Goal: Task Accomplishment & Management: Manage account settings

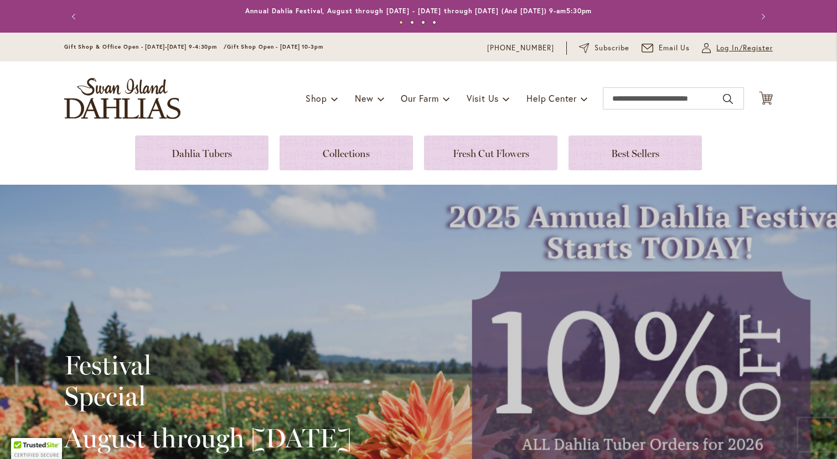
click at [720, 46] on span "Log In/Register" at bounding box center [744, 48] width 56 height 11
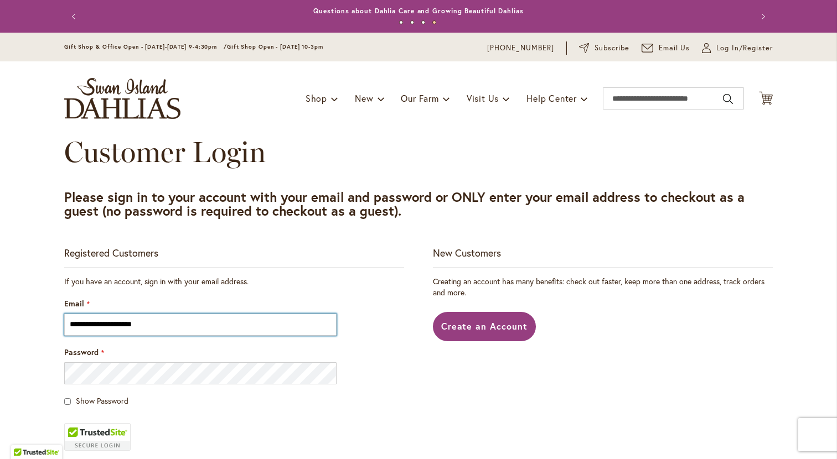
type input "**********"
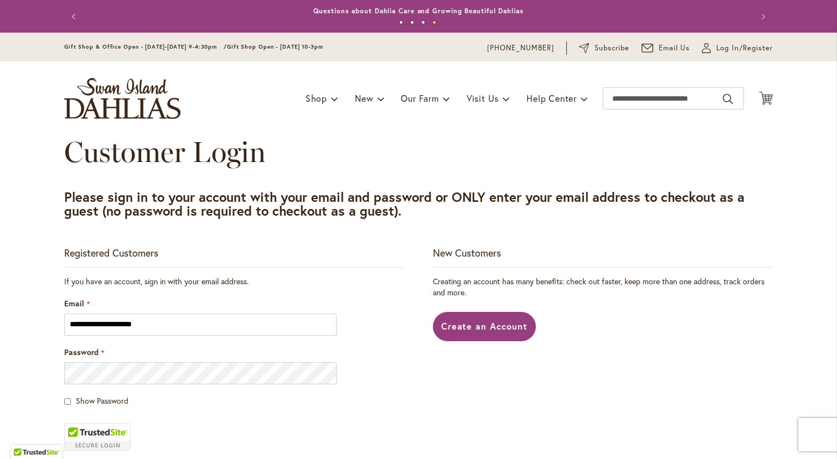
click at [94, 386] on fieldset "**********" at bounding box center [234, 417] width 340 height 282
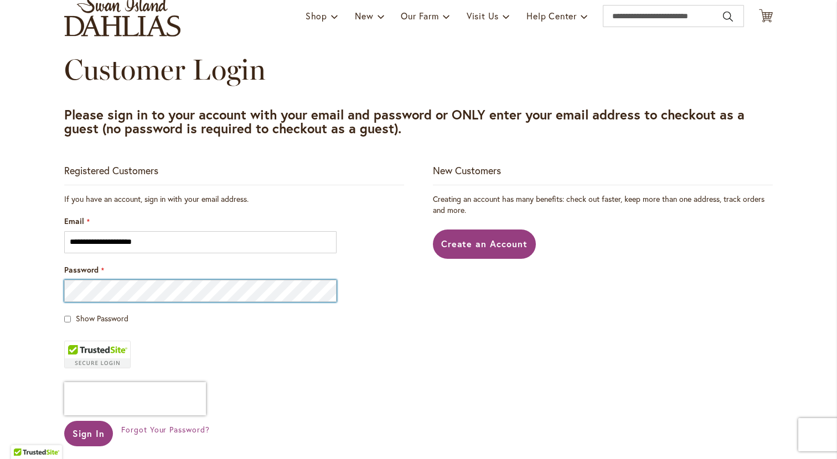
scroll to position [102, 0]
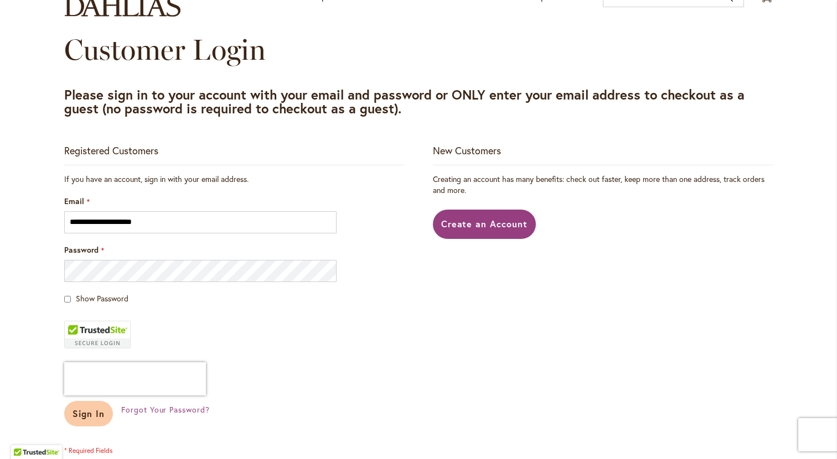
click at [86, 418] on span "Sign In" at bounding box center [88, 414] width 32 height 12
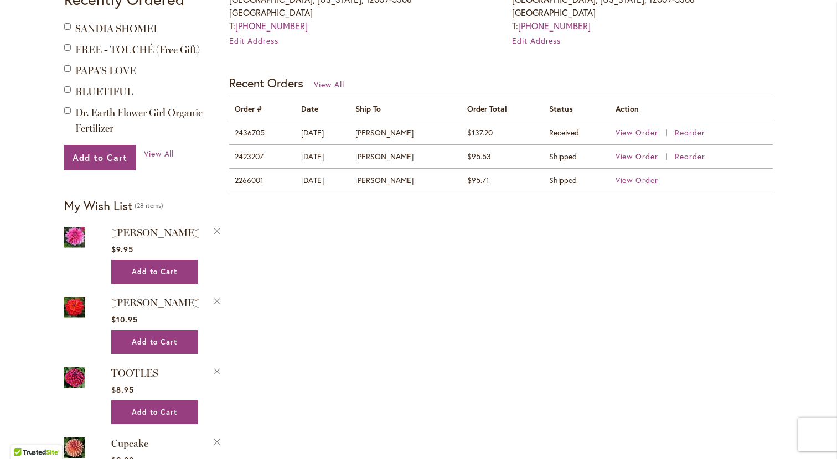
scroll to position [412, 0]
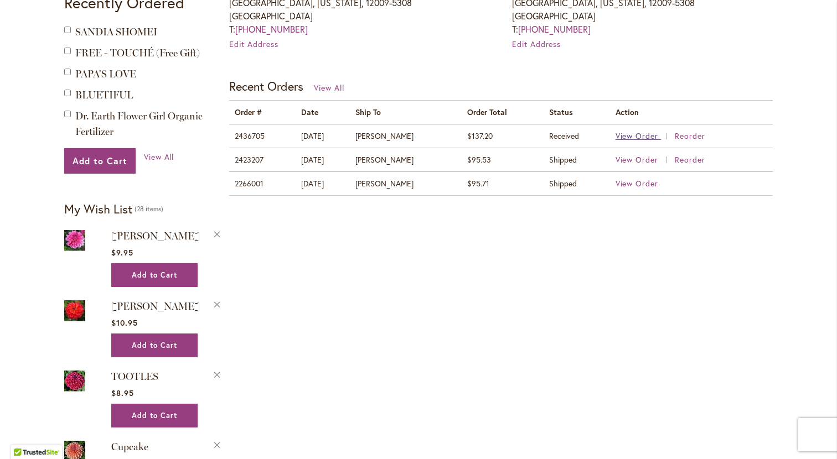
click at [653, 136] on span "View Order" at bounding box center [636, 136] width 43 height 11
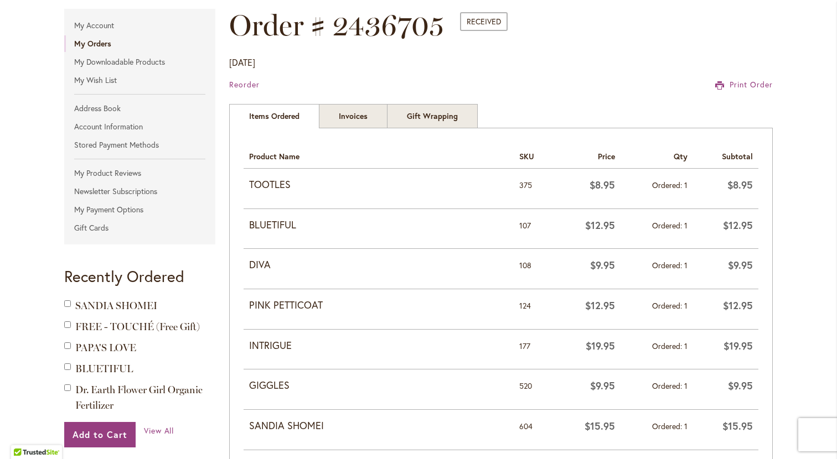
scroll to position [96, 0]
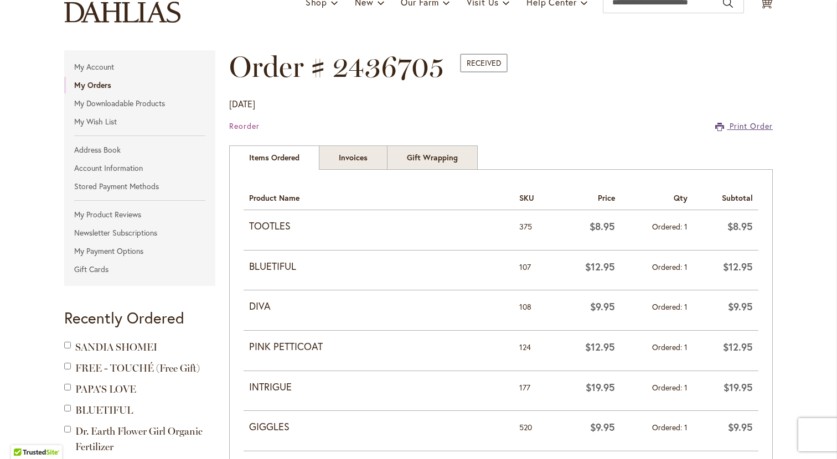
click at [751, 126] on span "Print Order" at bounding box center [750, 126] width 43 height 11
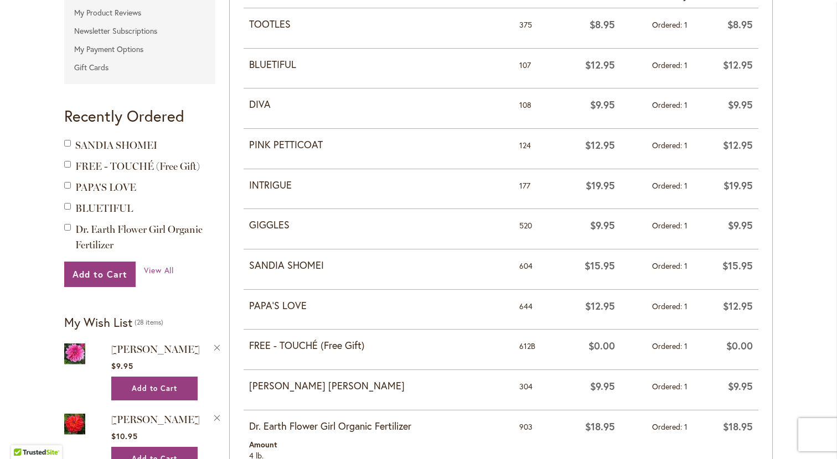
scroll to position [297, 0]
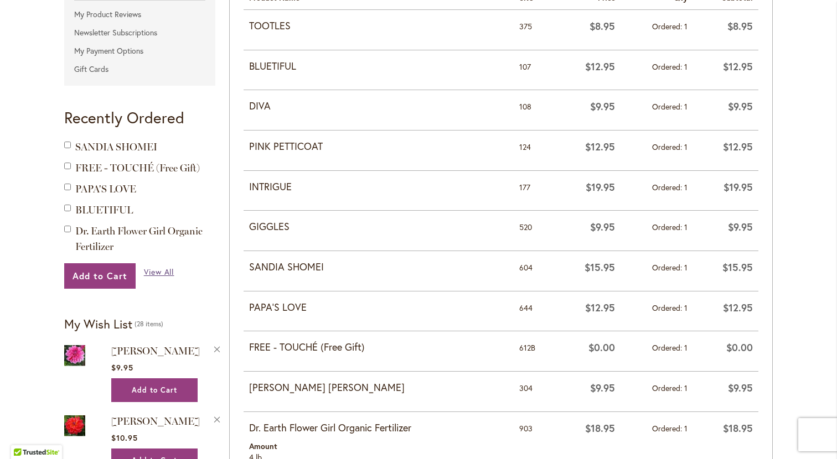
click at [155, 272] on span "View All" at bounding box center [159, 272] width 30 height 11
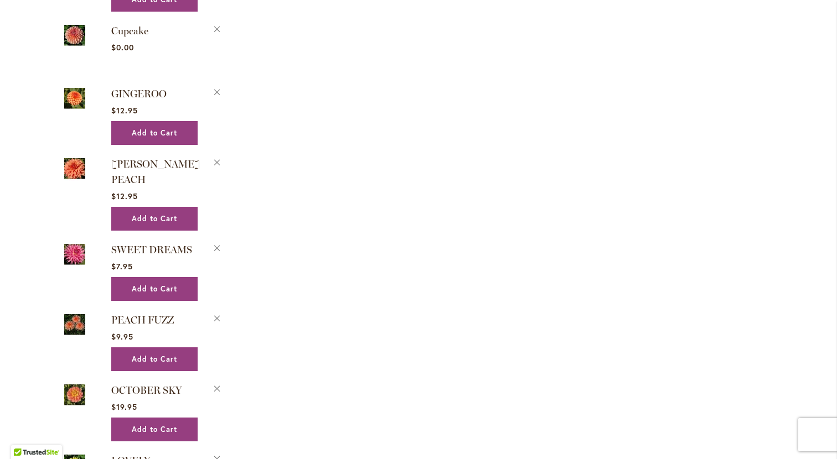
scroll to position [826, 0]
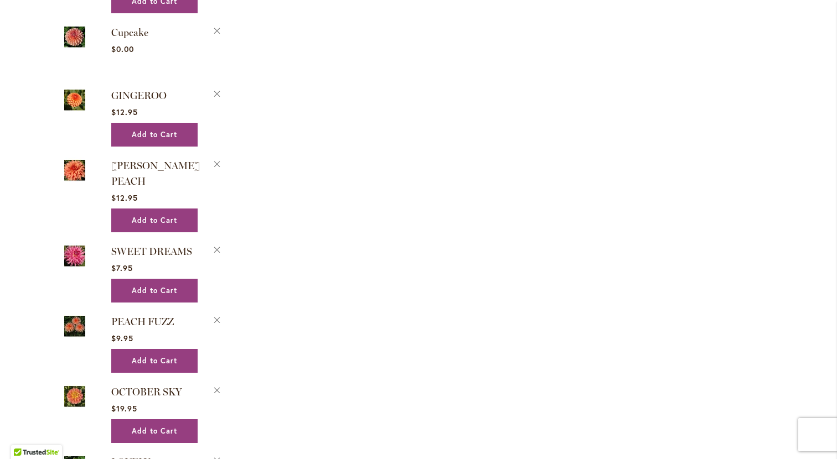
click at [76, 256] on img at bounding box center [74, 255] width 21 height 25
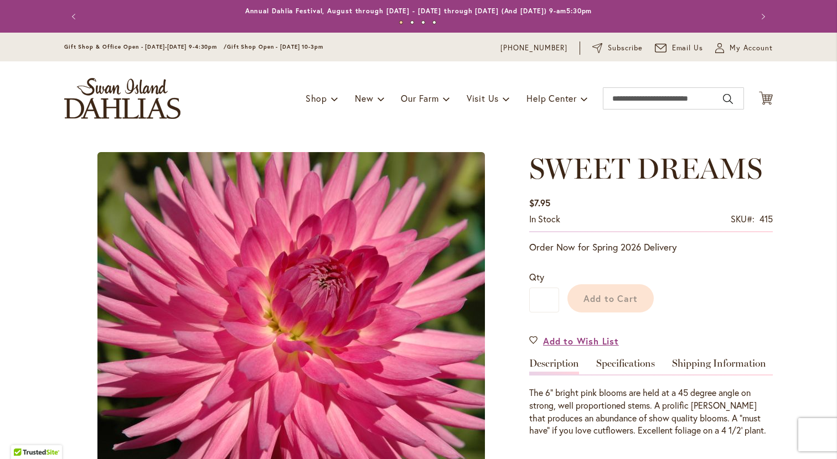
type input "*******"
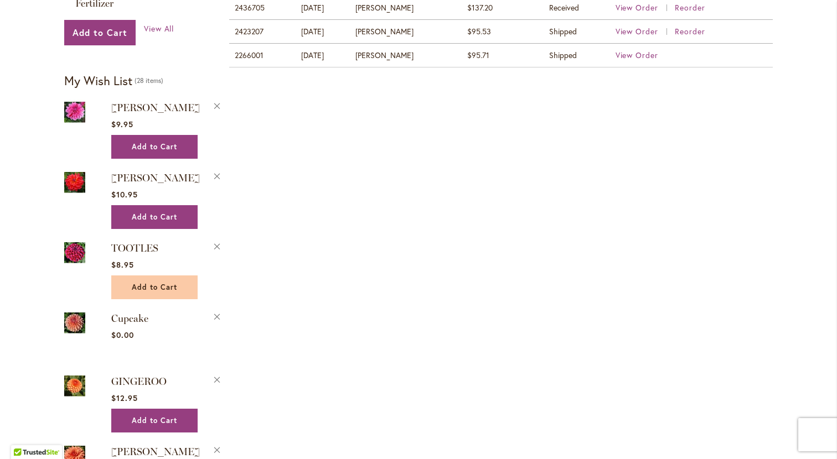
scroll to position [543, 0]
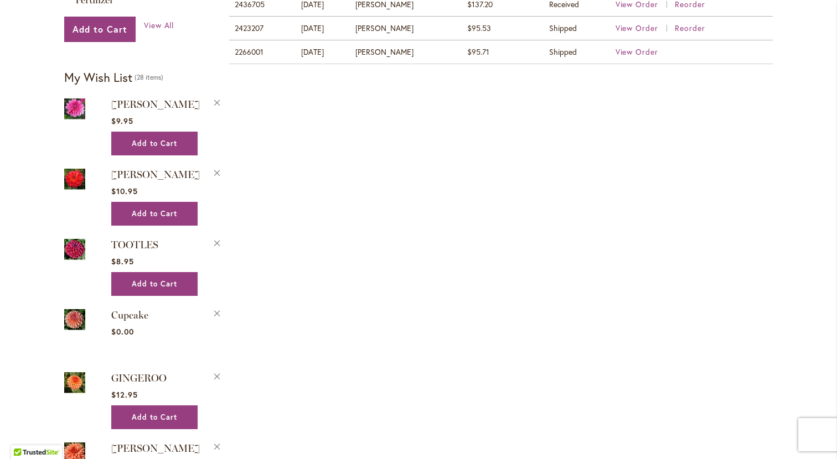
click at [78, 319] on img at bounding box center [74, 319] width 21 height 25
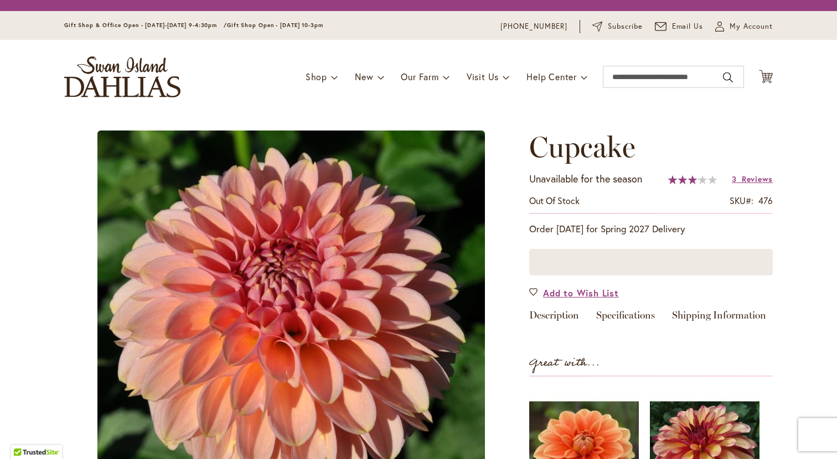
type input "*******"
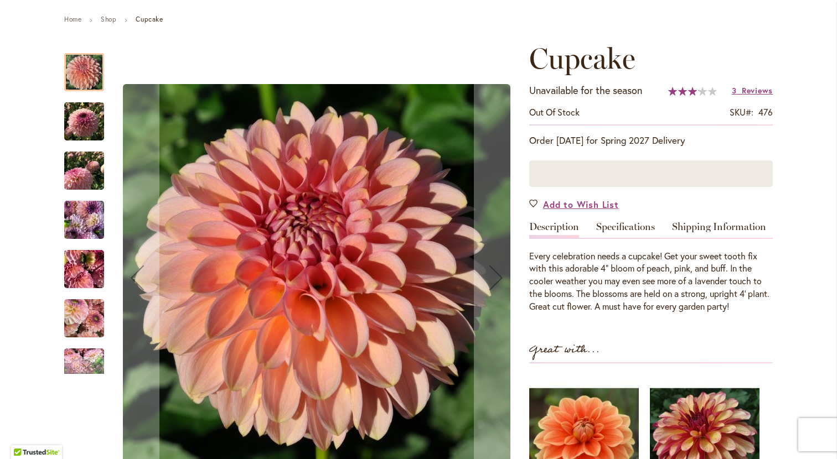
scroll to position [123, 0]
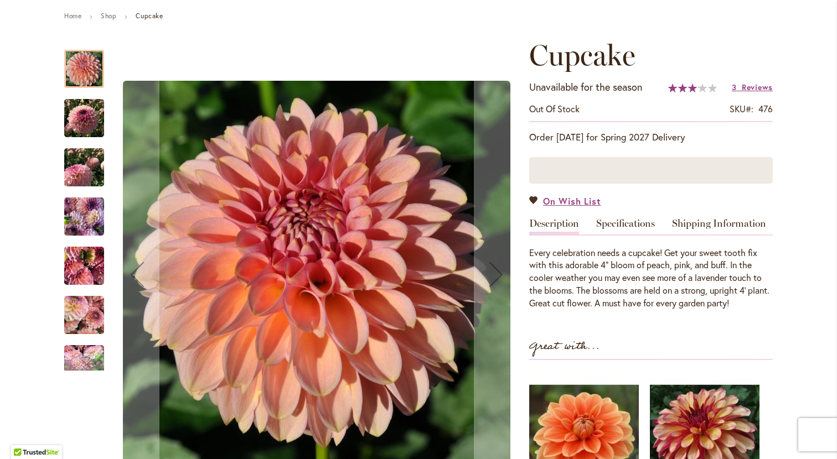
click at [91, 120] on img "Cupcake" at bounding box center [84, 118] width 40 height 53
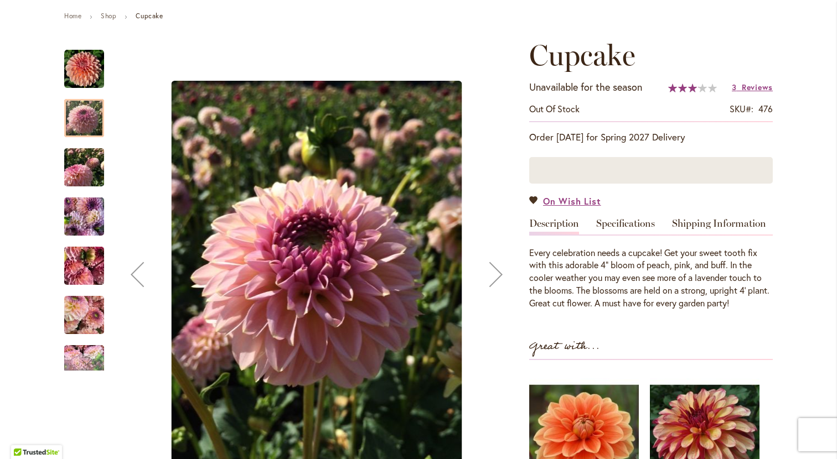
click at [87, 178] on img "Cupcake" at bounding box center [84, 167] width 40 height 53
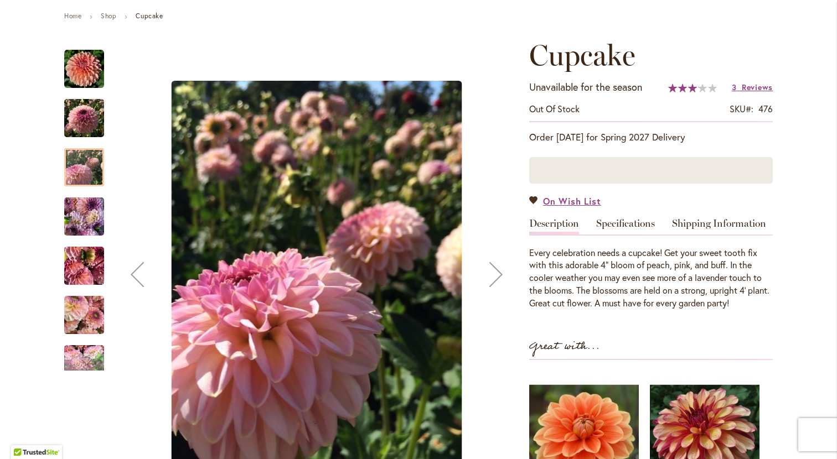
click at [90, 210] on img "Cupcake" at bounding box center [84, 216] width 40 height 53
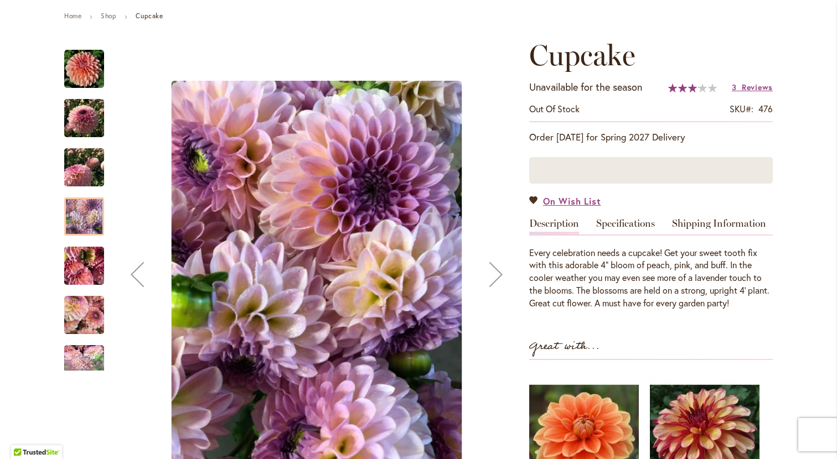
click at [91, 263] on img "Cupcake" at bounding box center [84, 266] width 80 height 60
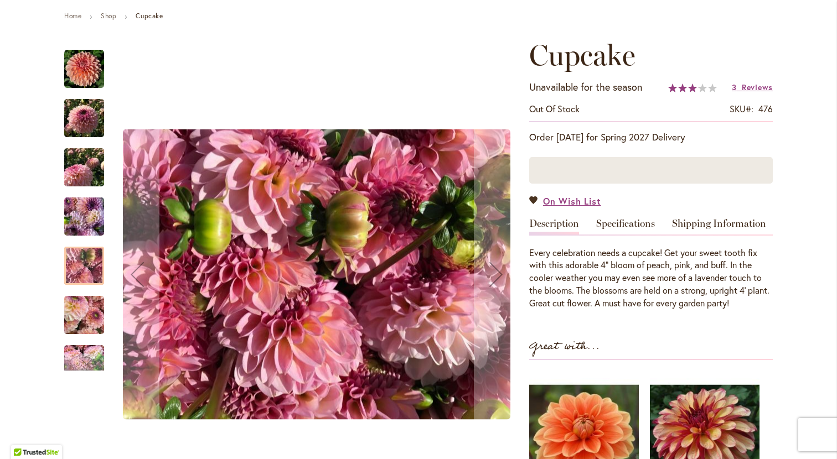
click at [96, 307] on img "Cupcake" at bounding box center [84, 315] width 40 height 53
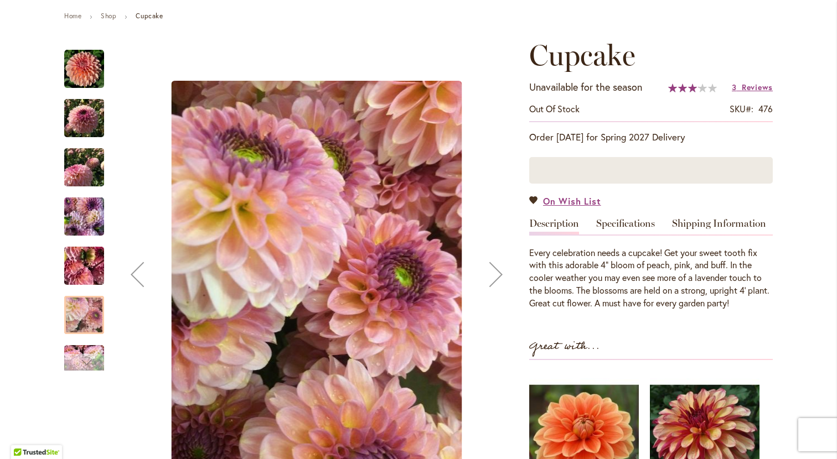
click at [95, 359] on div "Next" at bounding box center [84, 362] width 40 height 17
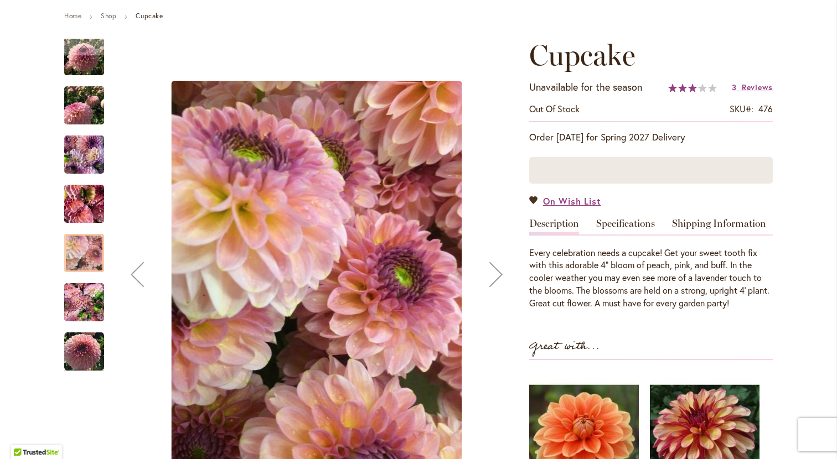
click at [91, 355] on img "Cupcake" at bounding box center [84, 352] width 40 height 40
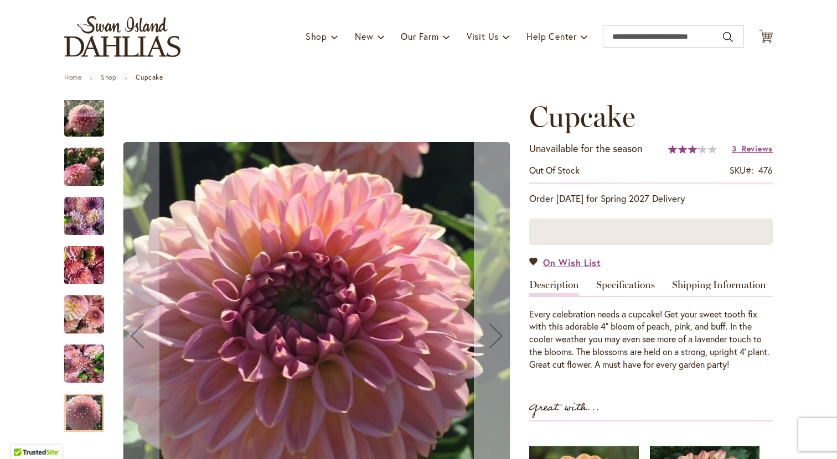
scroll to position [61, 0]
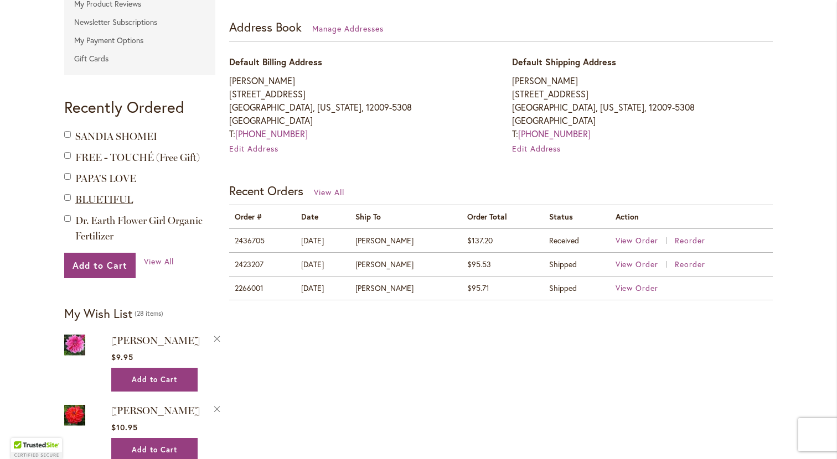
scroll to position [292, 0]
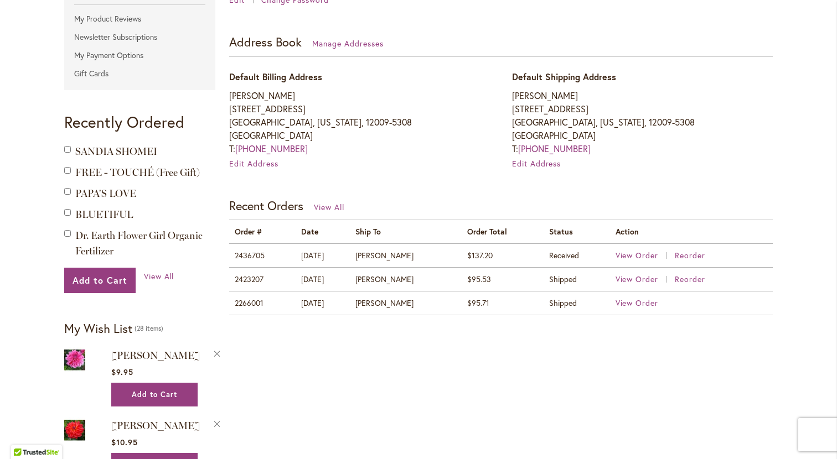
click at [71, 150] on div at bounding box center [69, 148] width 11 height 11
click at [65, 218] on div "Add to Cart" at bounding box center [69, 213] width 11 height 15
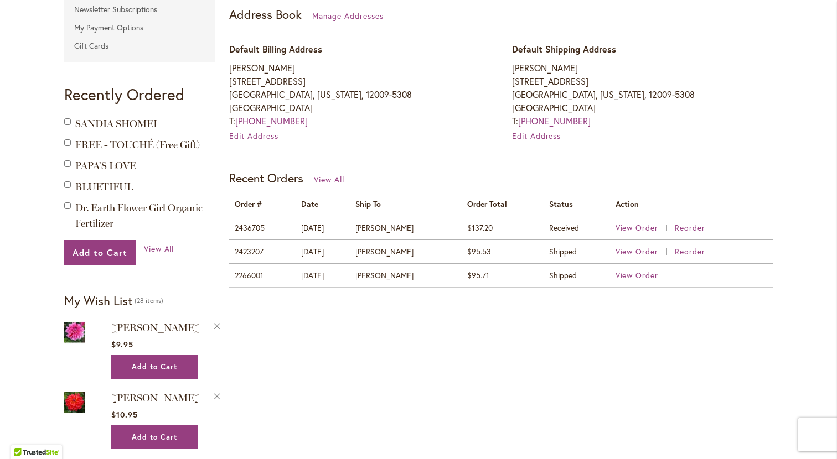
scroll to position [329, 0]
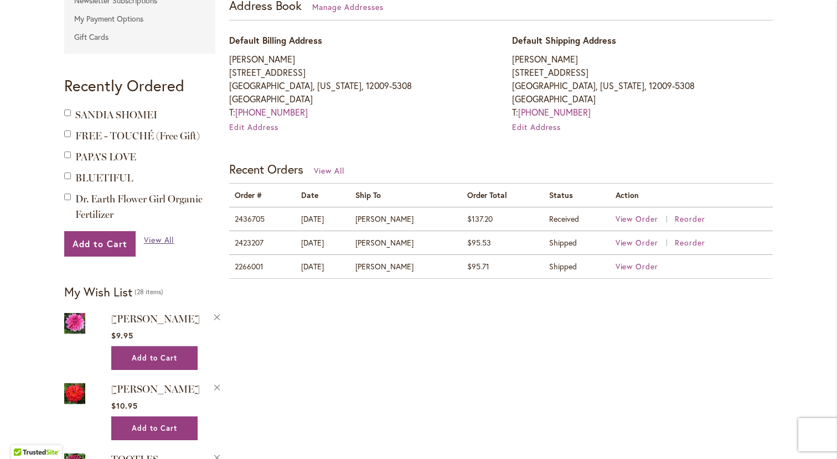
click at [149, 237] on span "View All" at bounding box center [159, 240] width 30 height 11
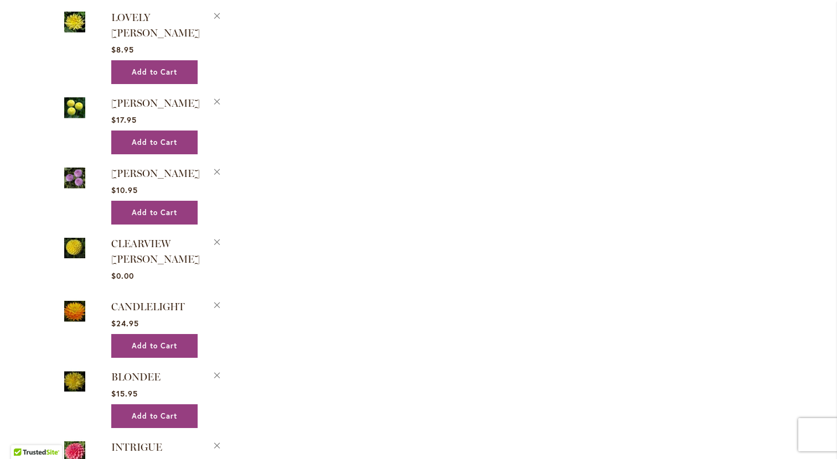
scroll to position [1272, 0]
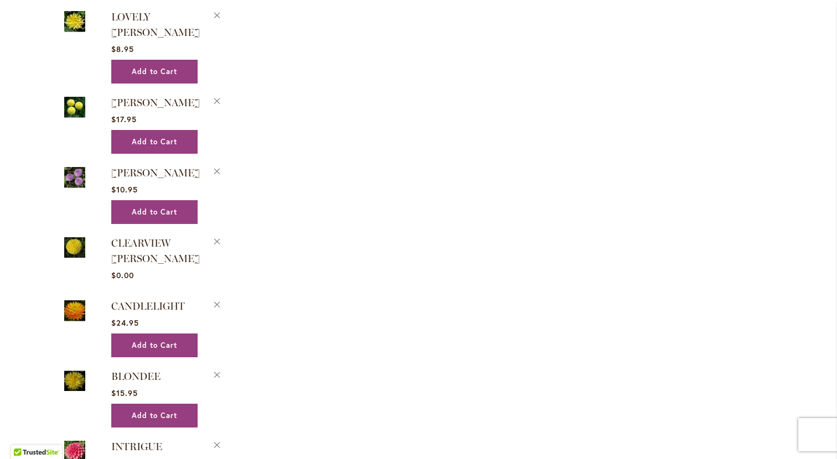
click at [74, 439] on img at bounding box center [74, 451] width 21 height 25
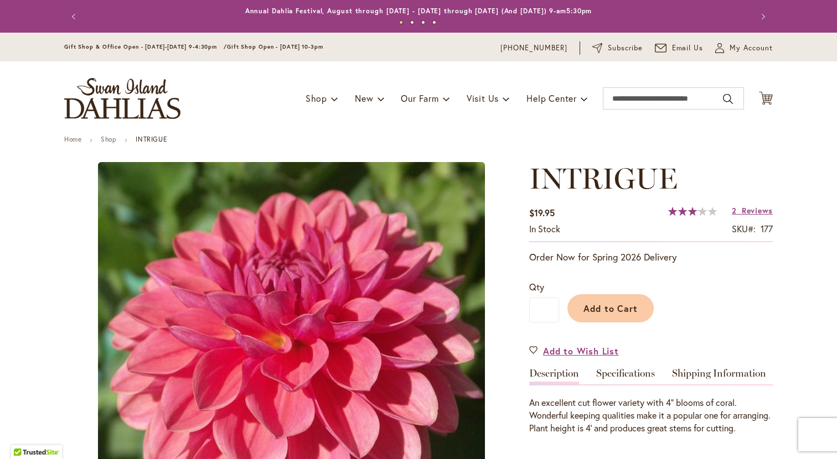
type input "*******"
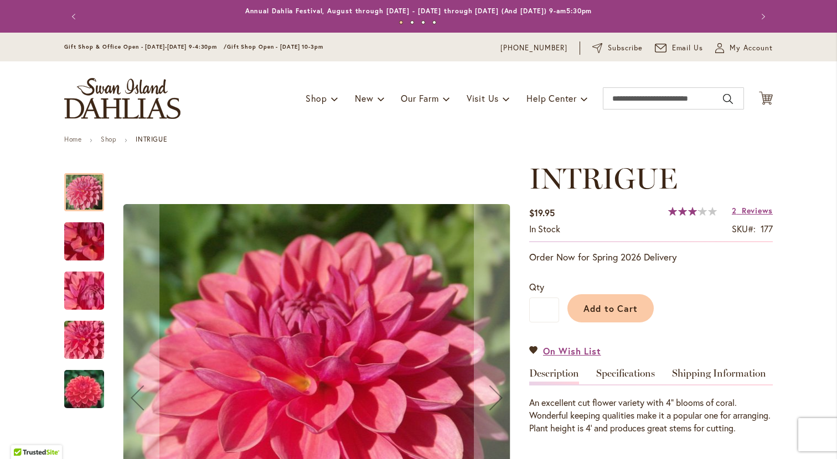
click at [108, 197] on div at bounding box center [291, 398] width 454 height 472
click at [89, 195] on div at bounding box center [84, 192] width 40 height 38
click at [88, 232] on img "INTRIGUE" at bounding box center [84, 242] width 80 height 60
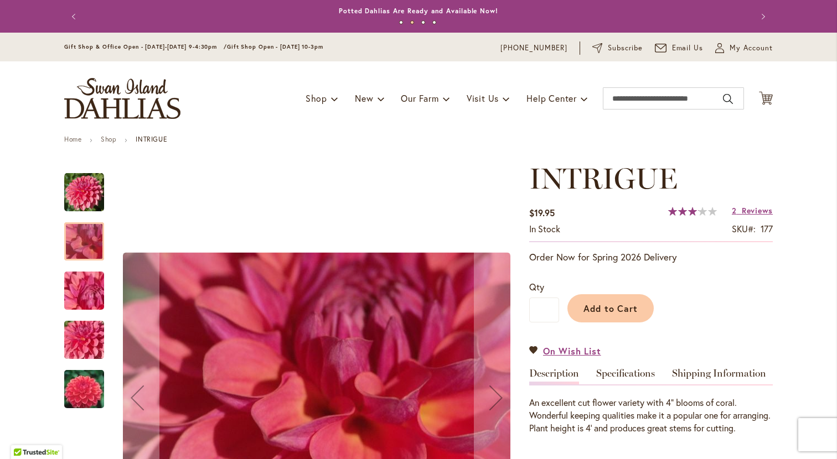
click at [94, 290] on img "INTRIGUE" at bounding box center [84, 291] width 80 height 60
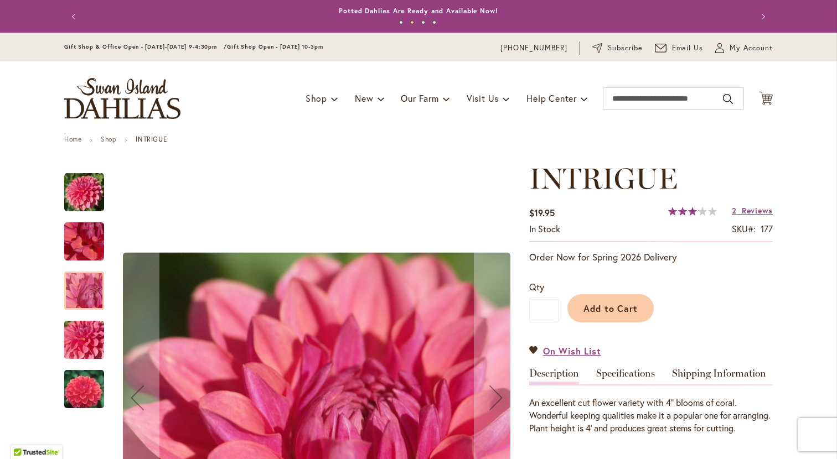
click at [92, 333] on img "INTRIGUE" at bounding box center [84, 340] width 80 height 60
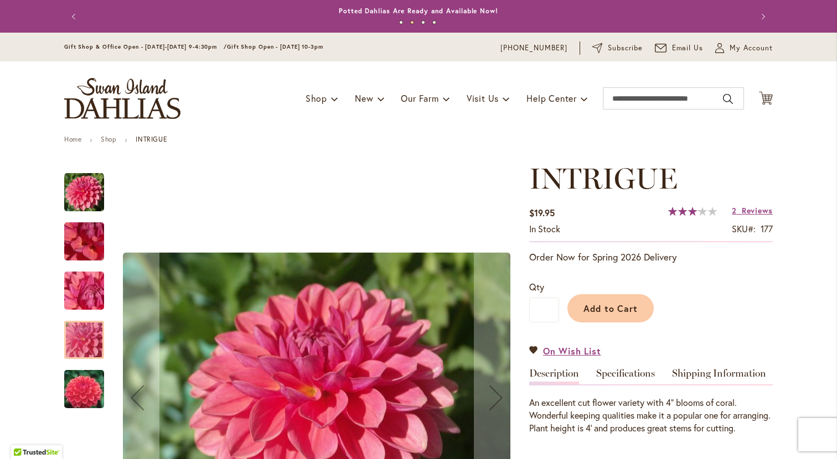
click at [92, 387] on img "INTRIGUE" at bounding box center [84, 389] width 80 height 53
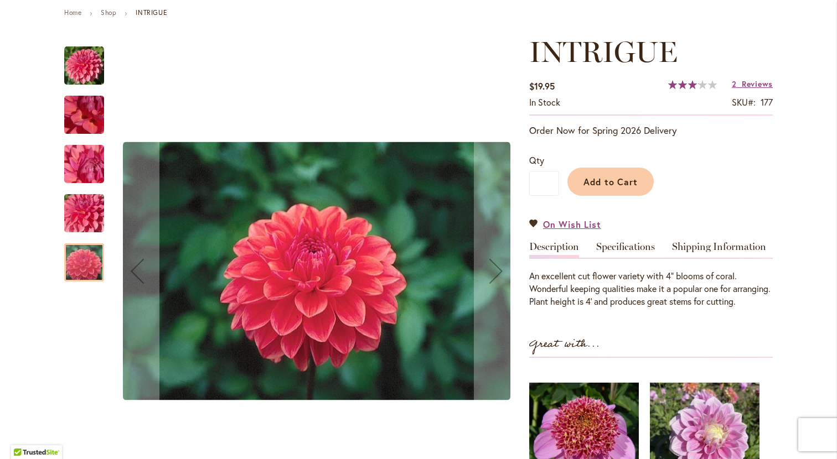
scroll to position [127, 0]
click at [96, 63] on img "INTRIGUE" at bounding box center [84, 66] width 40 height 40
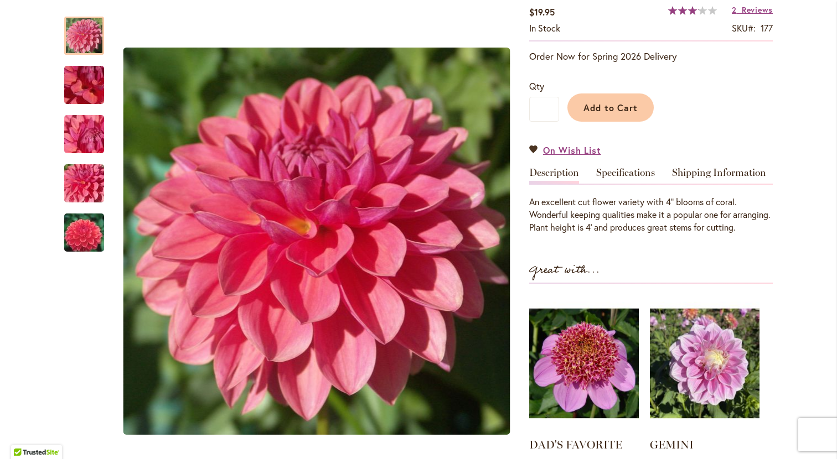
scroll to position [0, 0]
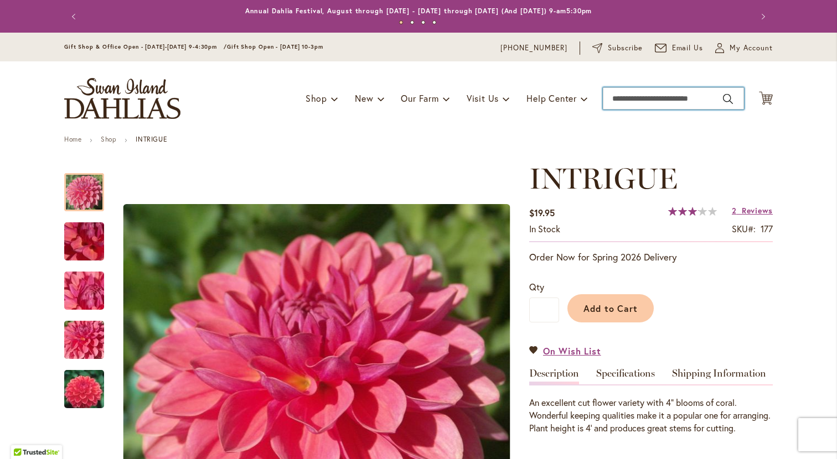
click at [629, 101] on input "Search" at bounding box center [673, 98] width 141 height 22
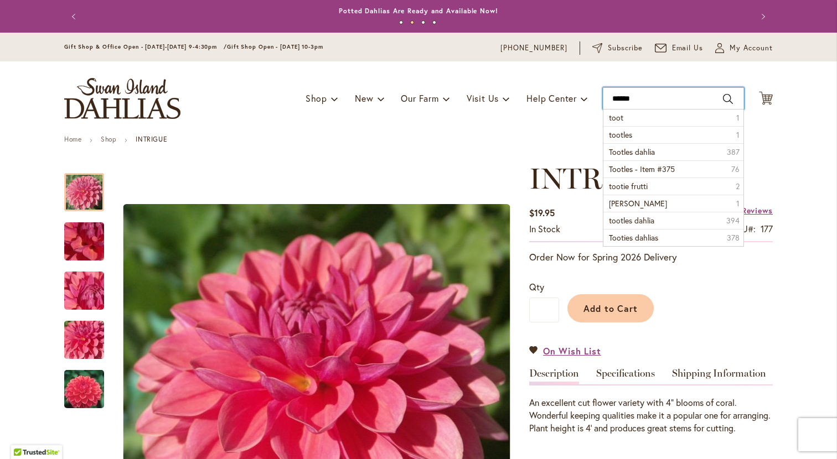
type input "*******"
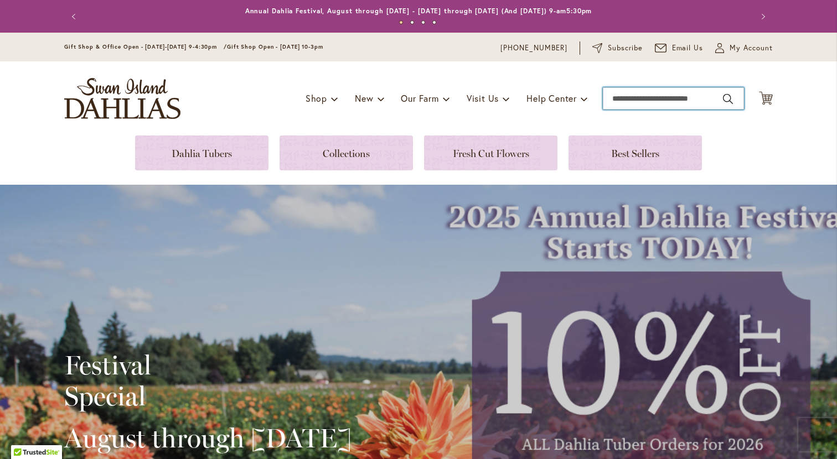
click at [632, 96] on input "Search" at bounding box center [673, 98] width 141 height 22
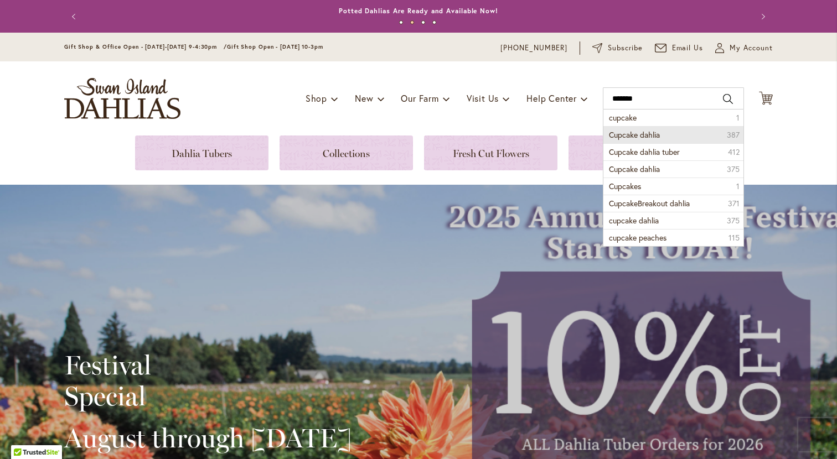
click at [647, 139] on span "Cupcake dahlia" at bounding box center [634, 134] width 51 height 11
type input "**********"
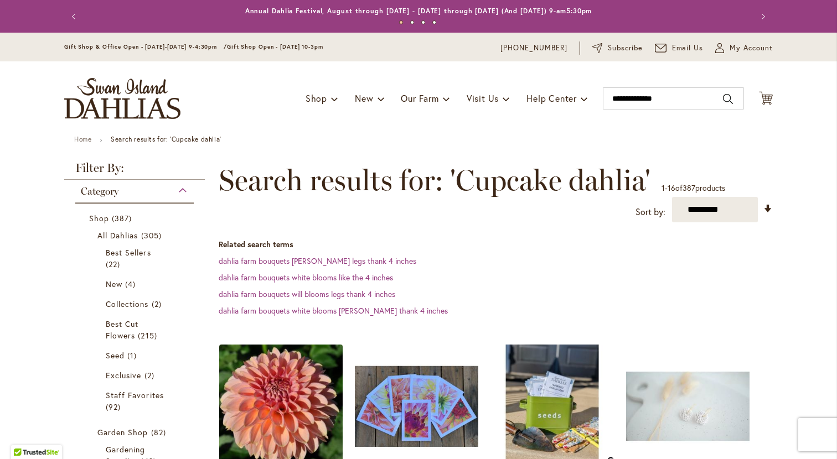
click at [294, 391] on img at bounding box center [280, 405] width 129 height 129
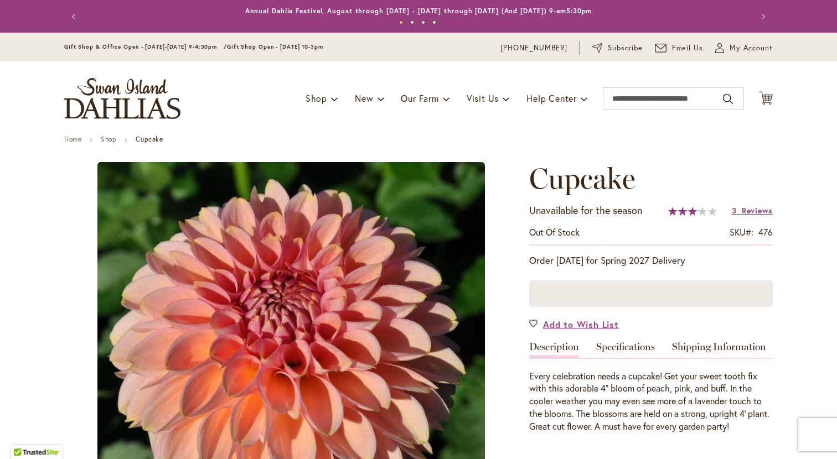
type input "*******"
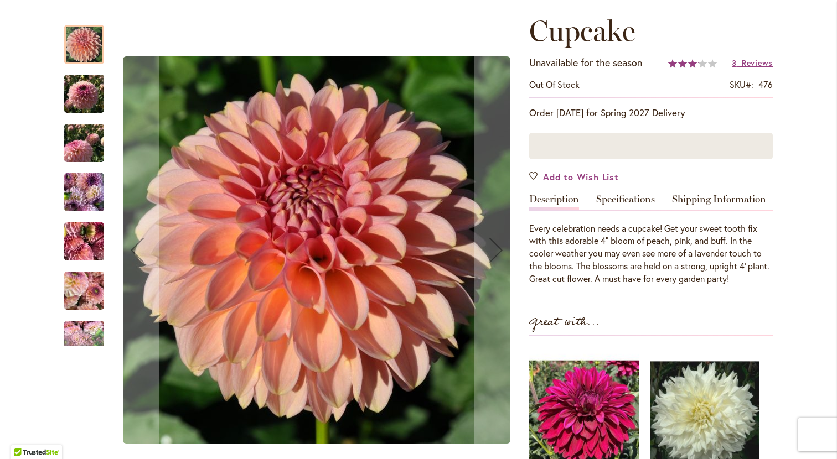
scroll to position [154, 0]
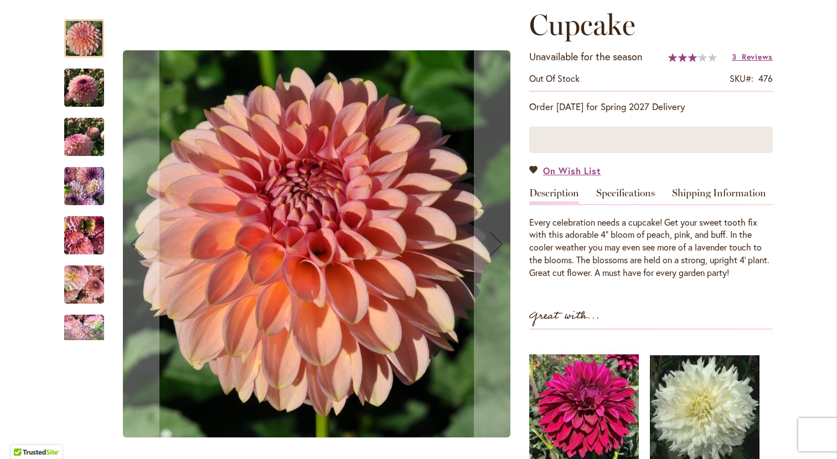
click at [76, 83] on img "Cupcake" at bounding box center [84, 87] width 40 height 53
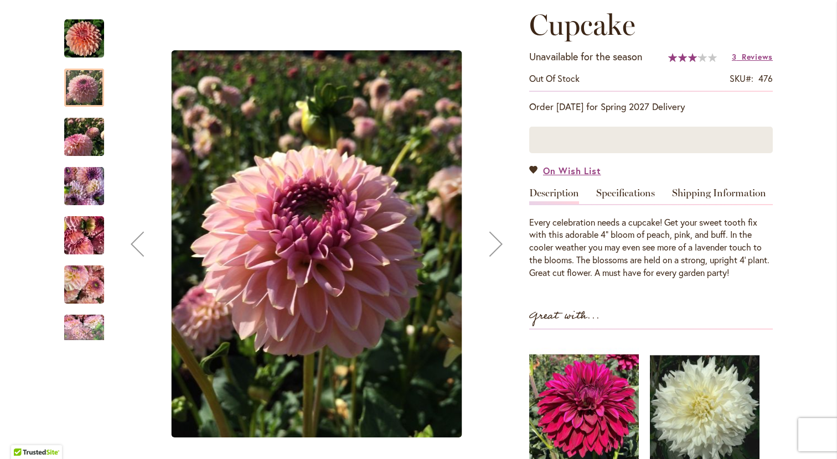
click at [87, 140] on img "Cupcake" at bounding box center [84, 137] width 40 height 53
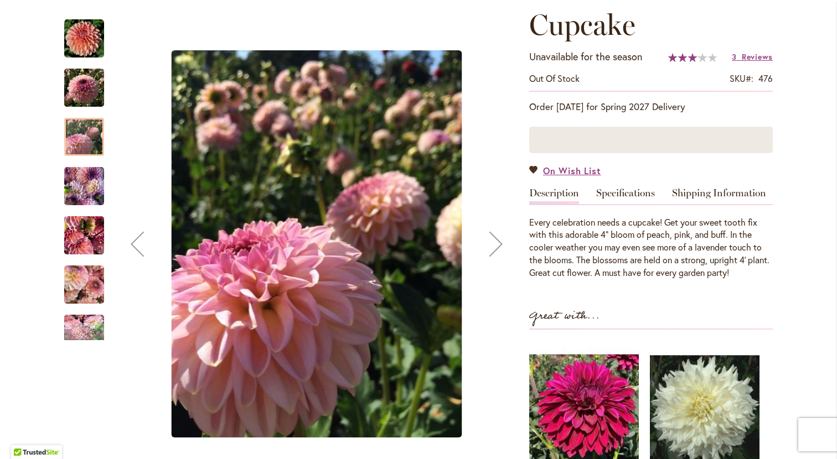
click at [84, 184] on img "Cupcake" at bounding box center [84, 186] width 40 height 53
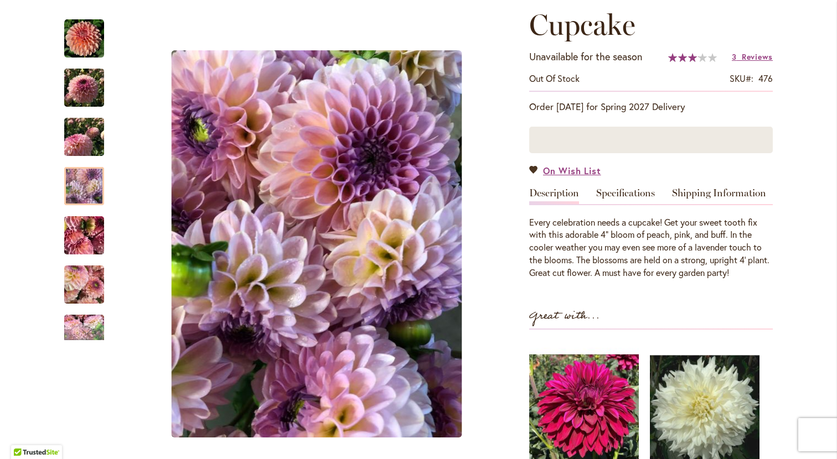
scroll to position [0, 0]
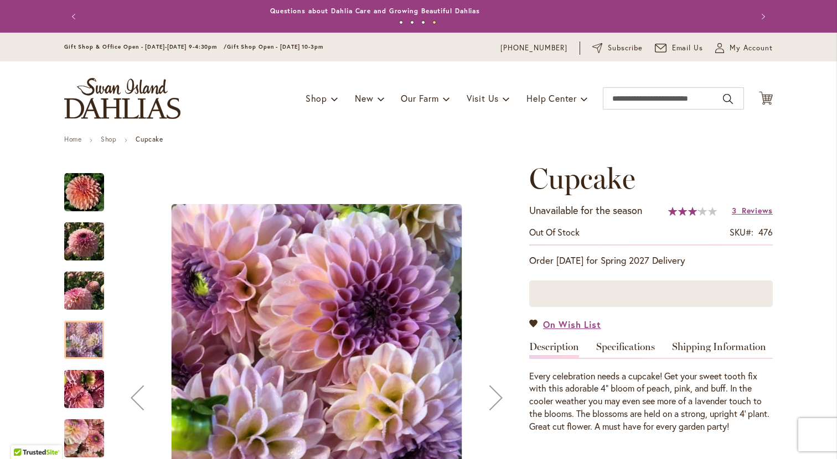
click at [87, 387] on img "Cupcake" at bounding box center [84, 390] width 80 height 60
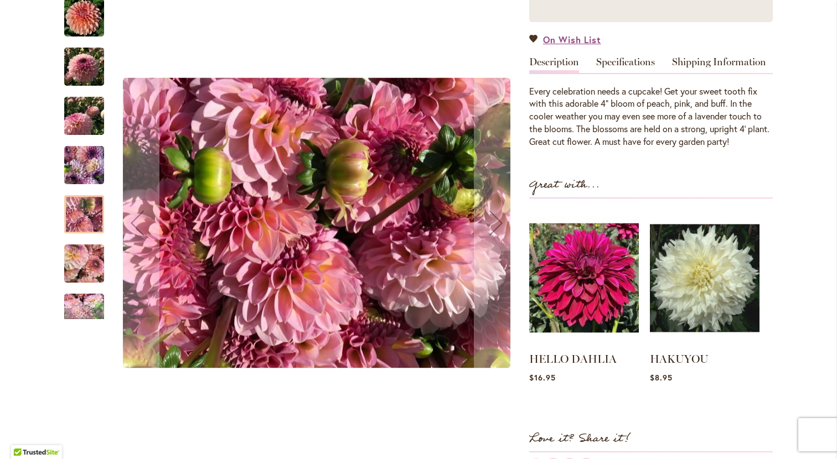
scroll to position [286, 0]
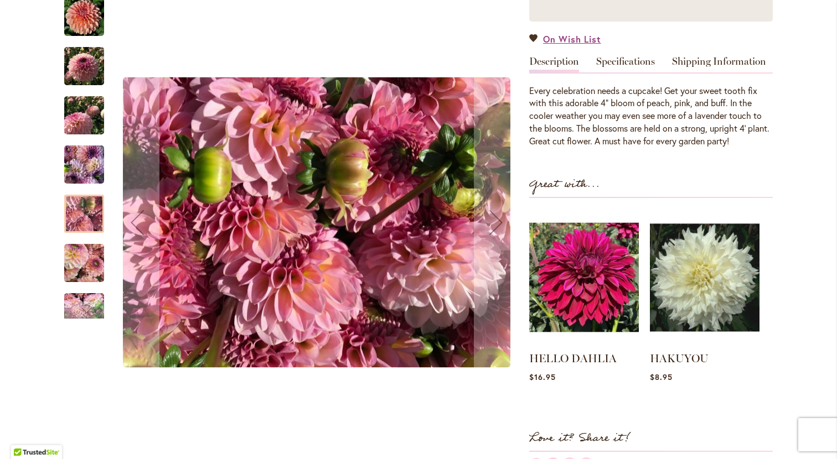
click at [95, 258] on img "Cupcake" at bounding box center [84, 263] width 40 height 53
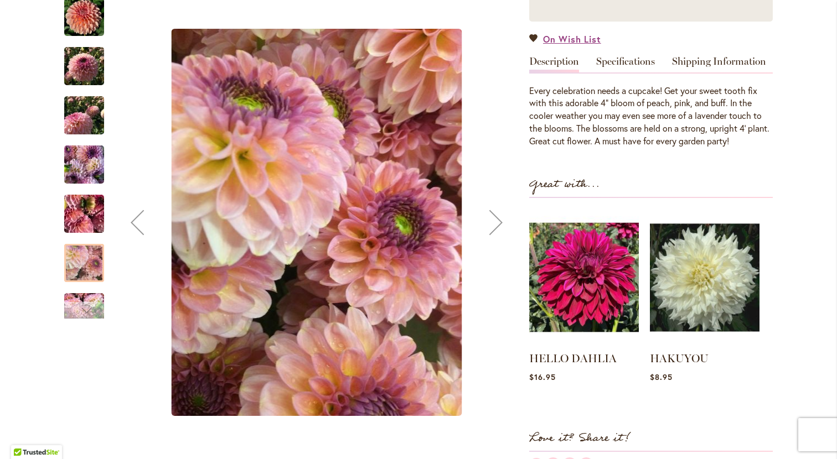
click at [82, 304] on div "Next" at bounding box center [84, 310] width 17 height 17
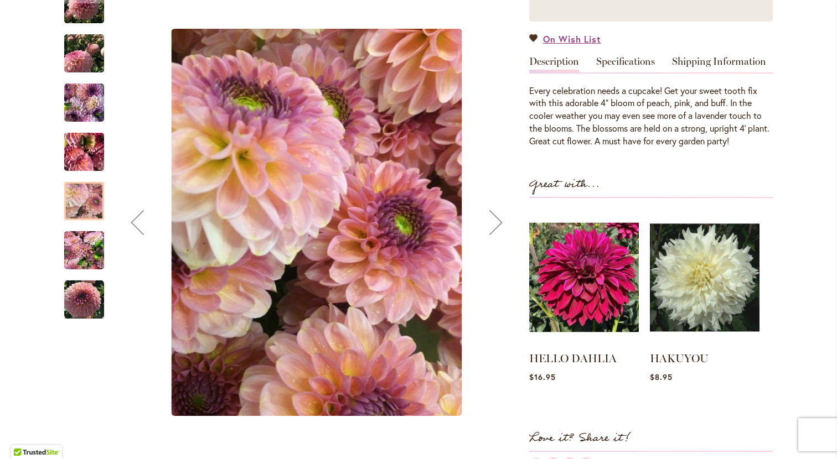
click at [96, 204] on div at bounding box center [84, 201] width 40 height 38
click at [95, 110] on img "Cupcake" at bounding box center [84, 102] width 40 height 53
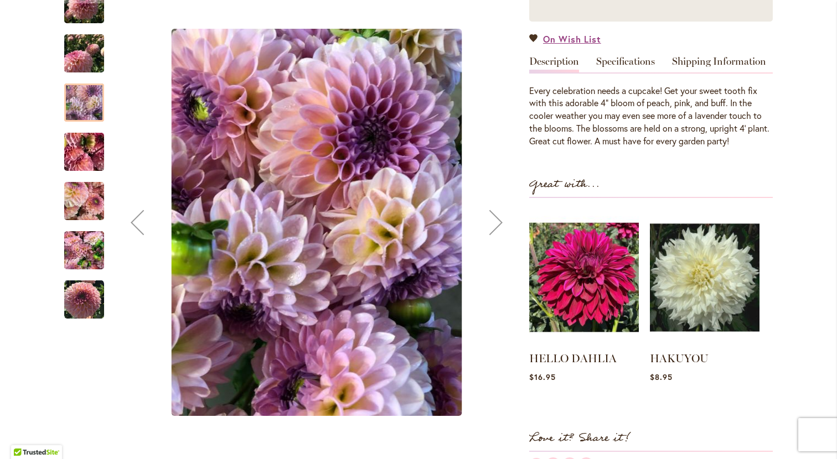
click at [86, 241] on img "Cupcake" at bounding box center [84, 250] width 40 height 53
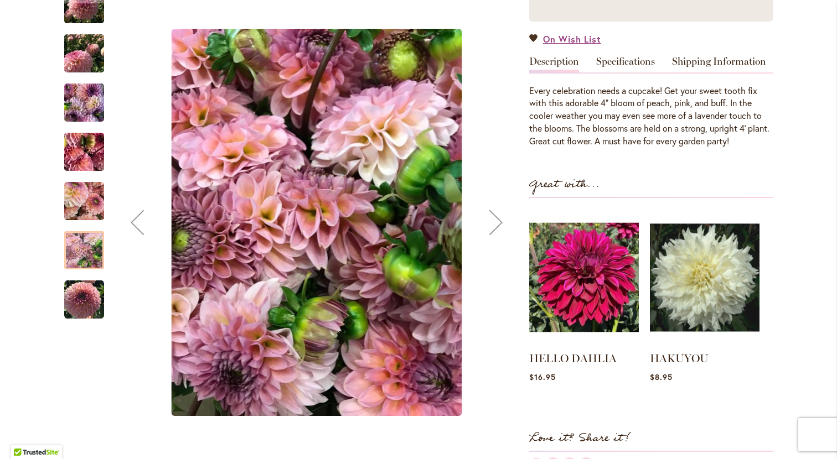
click at [88, 194] on img "Cupcake" at bounding box center [84, 201] width 40 height 53
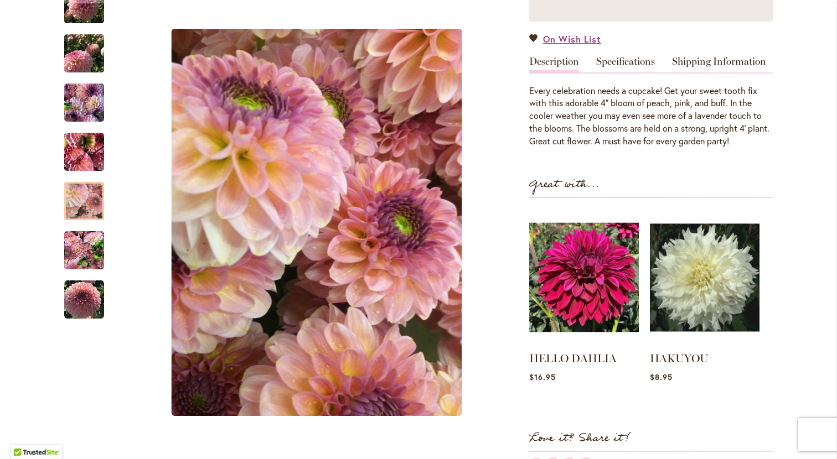
scroll to position [0, 0]
